Goal: Find specific page/section: Find specific page/section

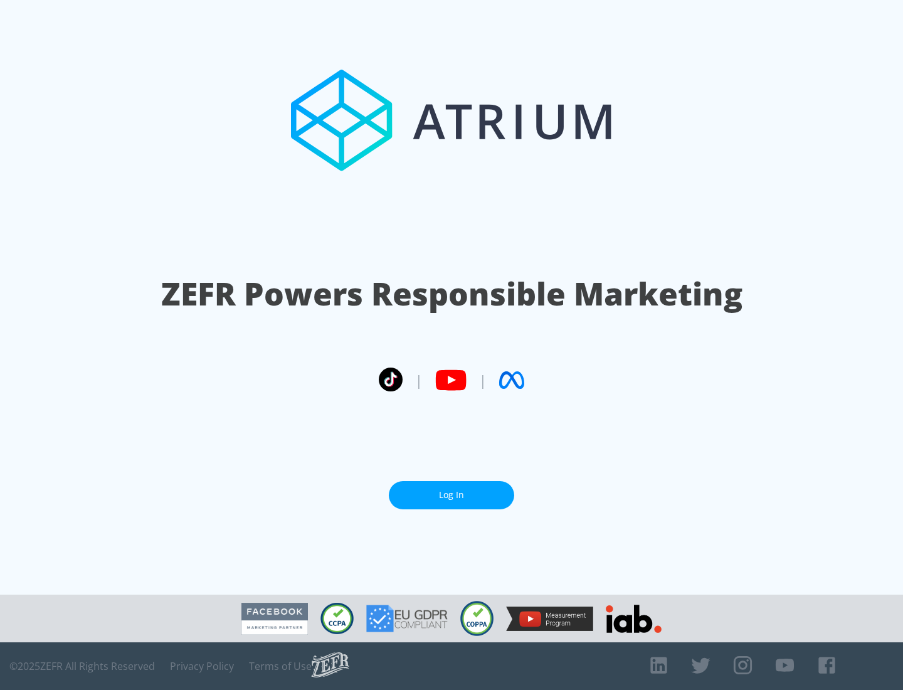
click at [451, 495] on link "Log In" at bounding box center [451, 495] width 125 height 28
